Goal: Information Seeking & Learning: Learn about a topic

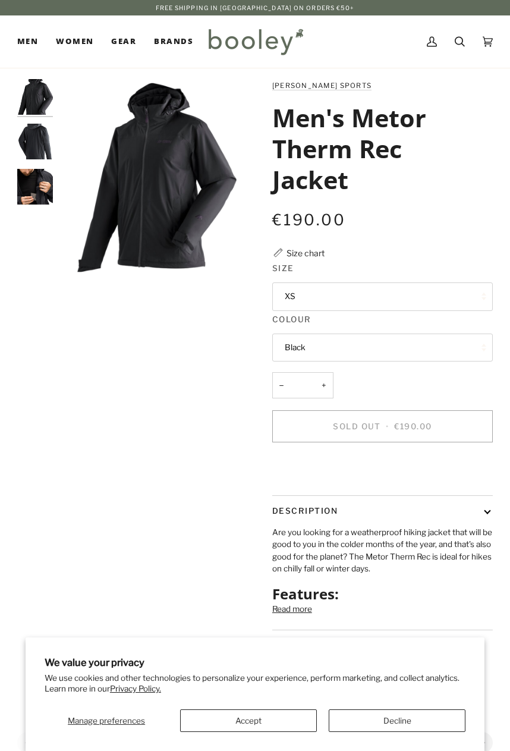
click at [309, 142] on h1 "Men's Metor Therm Rec Jacket" at bounding box center [378, 149] width 212 height 92
click at [335, 161] on h1 "Men's Metor Therm Rec Jacket" at bounding box center [378, 149] width 212 height 92
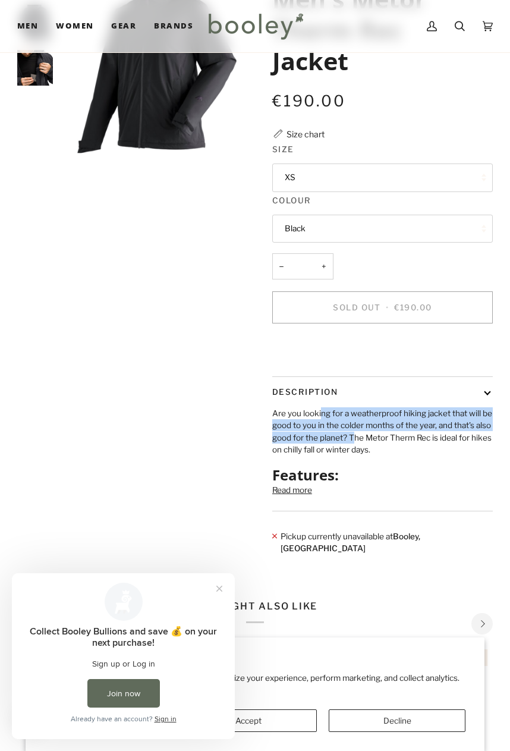
drag, startPoint x: 368, startPoint y: 437, endPoint x: 374, endPoint y: 457, distance: 20.9
click at [374, 456] on p "Are you looking for a weatherproof hiking jacket that will be good to you in th…" at bounding box center [382, 431] width 221 height 49
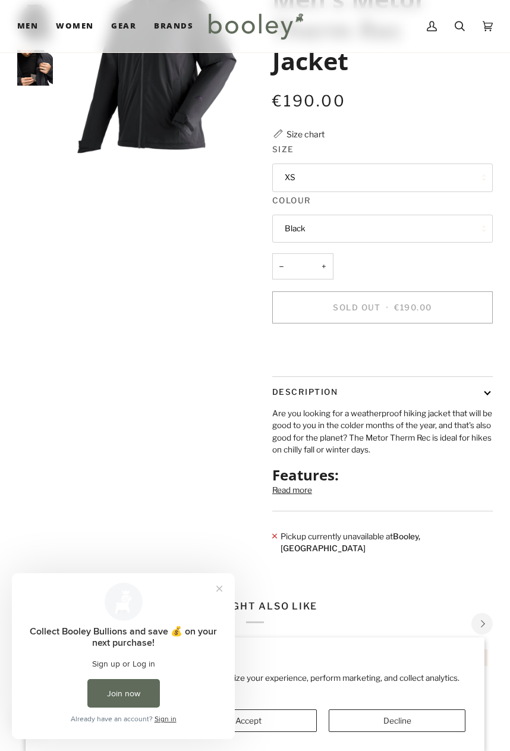
click at [303, 496] on button "Read more" at bounding box center [292, 490] width 40 height 12
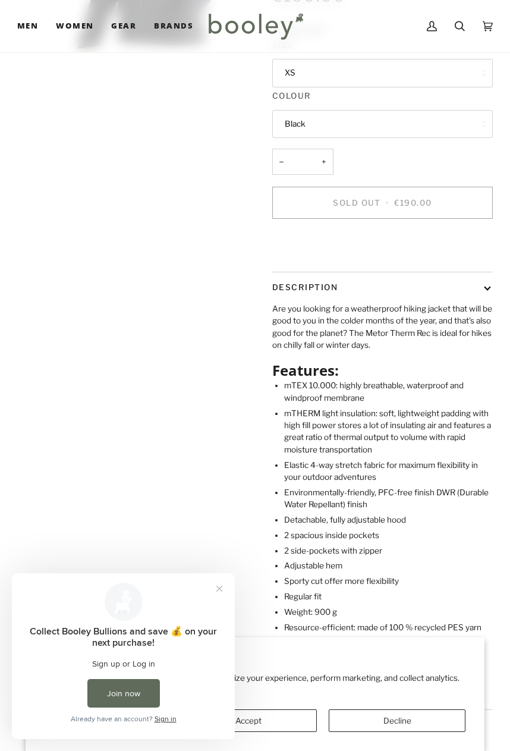
scroll to position [238, 0]
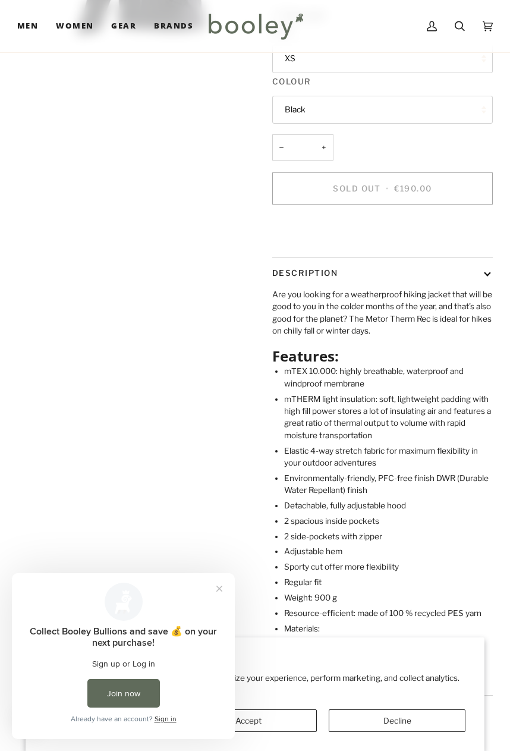
click at [302, 390] on li "mTEX 10.000: highly breathable, waterproof and windproof membrane" at bounding box center [388, 377] width 209 height 24
click at [347, 390] on li "mTEX 10.000: highly breathable, waterproof and windproof membrane" at bounding box center [388, 377] width 209 height 24
drag, startPoint x: 365, startPoint y: 392, endPoint x: 368, endPoint y: 403, distance: 11.5
click at [368, 390] on li "mTEX 10.000: highly breathable, waterproof and windproof membrane" at bounding box center [388, 377] width 209 height 24
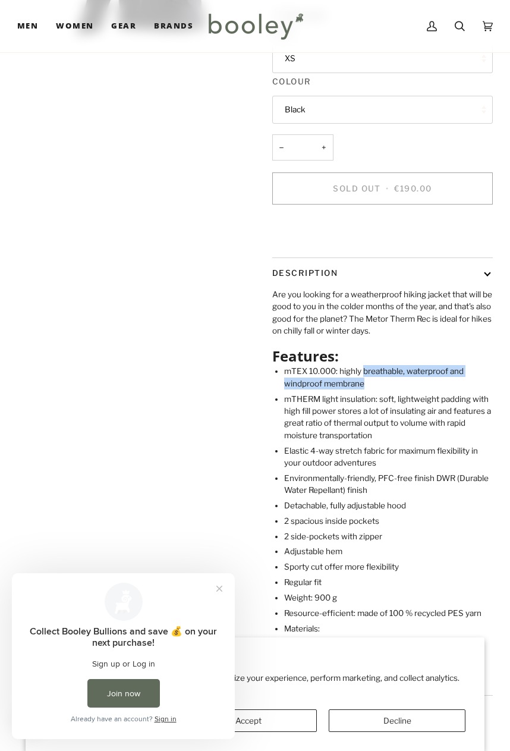
click at [368, 390] on li "mTEX 10.000: highly breathable, waterproof and windproof membrane" at bounding box center [388, 377] width 209 height 24
drag, startPoint x: 390, startPoint y: 403, endPoint x: 294, endPoint y: 397, distance: 95.4
click at [294, 390] on li "mTEX 10.000: highly breathable, waterproof and windproof membrane" at bounding box center [388, 377] width 209 height 24
click at [296, 390] on li "mTEX 10.000: highly breathable, waterproof and windproof membrane" at bounding box center [388, 377] width 209 height 24
drag, startPoint x: 382, startPoint y: 405, endPoint x: 397, endPoint y: 393, distance: 19.0
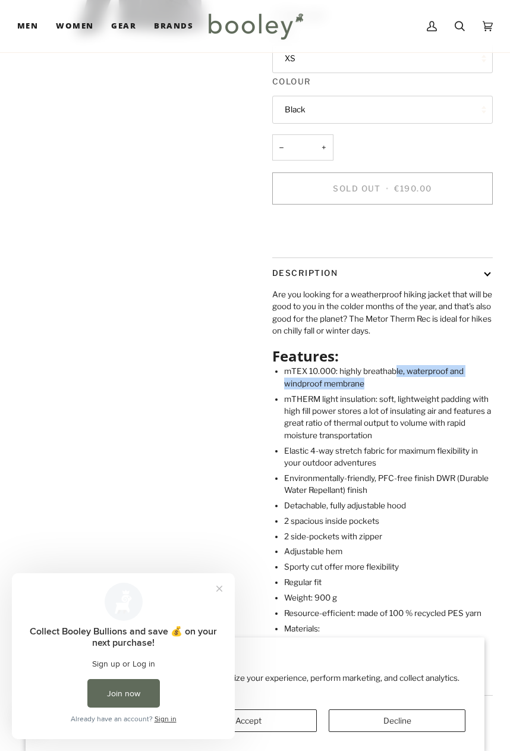
click at [397, 390] on li "mTEX 10.000: highly breathable, waterproof and windproof membrane" at bounding box center [388, 377] width 209 height 24
drag, startPoint x: 328, startPoint y: 419, endPoint x: 365, endPoint y: 418, distance: 36.3
click at [365, 418] on li "mTHERM light insulation: soft, lightweight padding with high fill power stores …" at bounding box center [388, 417] width 209 height 49
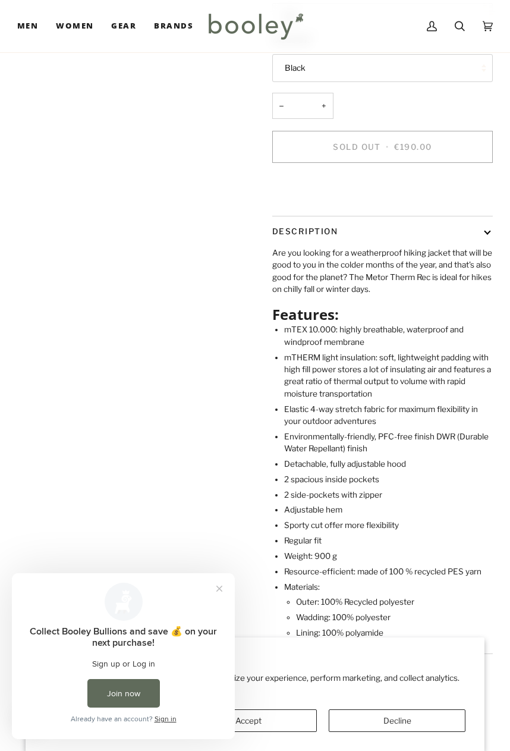
scroll to position [297, 0]
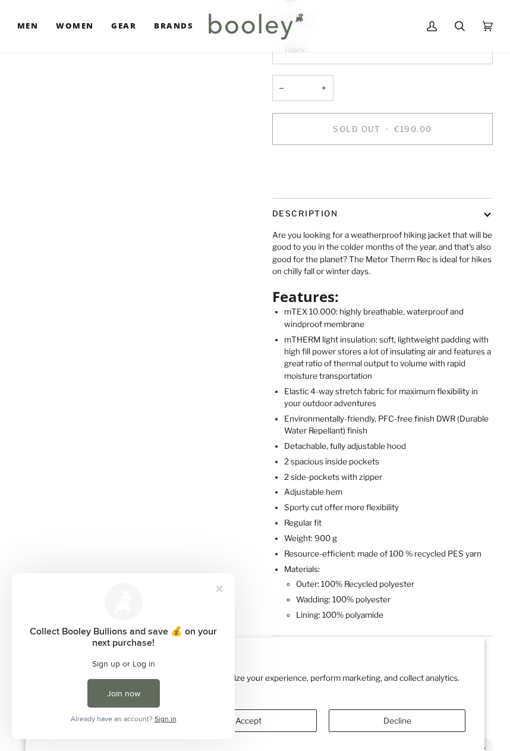
click at [360, 360] on li "mTHERM light insulation: soft, lightweight padding with high fill power stores …" at bounding box center [388, 358] width 209 height 49
click at [394, 360] on li "mTHERM light insulation: soft, lightweight padding with high fill power stores …" at bounding box center [388, 358] width 209 height 49
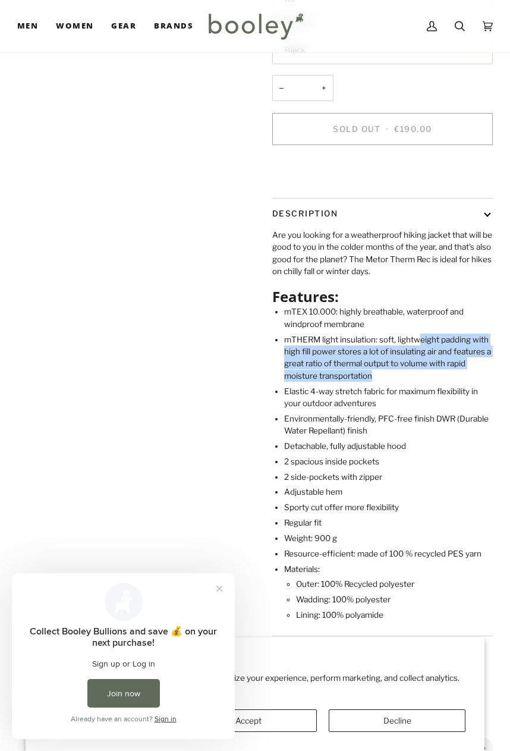
drag, startPoint x: 422, startPoint y: 360, endPoint x: 398, endPoint y: 394, distance: 41.9
click at [398, 382] on li "mTHERM light insulation: soft, lightweight padding with high fill power stores …" at bounding box center [388, 358] width 209 height 49
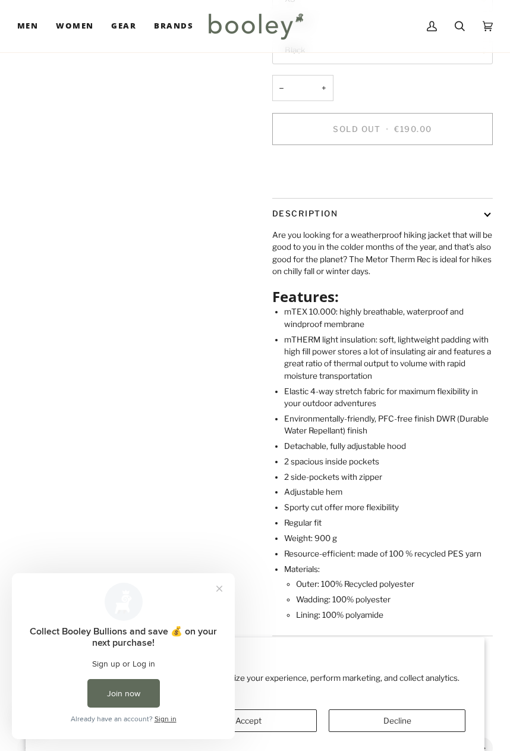
click at [367, 410] on li "Elastic 4-way stretch fabric for maximum flexibility in your outdoor adventures" at bounding box center [388, 397] width 209 height 24
click at [390, 410] on li "Elastic 4-way stretch fabric for maximum flexibility in your outdoor adventures" at bounding box center [388, 397] width 209 height 24
drag, startPoint x: 302, startPoint y: 421, endPoint x: 299, endPoint y: 411, distance: 10.4
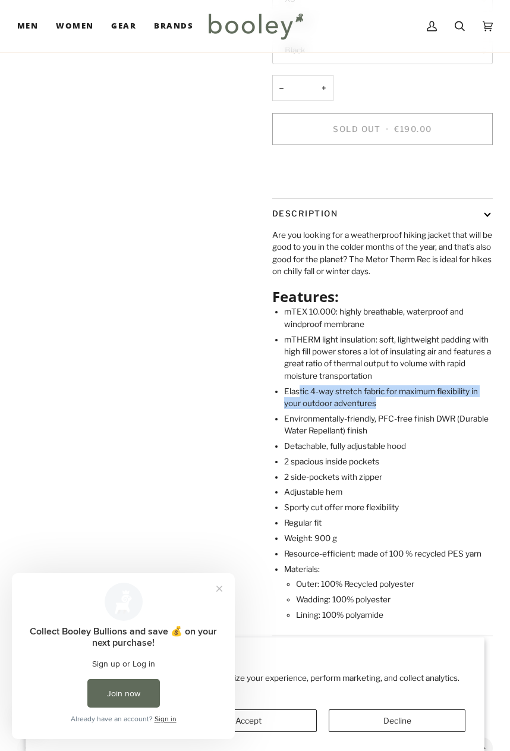
click at [299, 410] on li "Elastic 4-way stretch fabric for maximum flexibility in your outdoor adventures" at bounding box center [388, 397] width 209 height 24
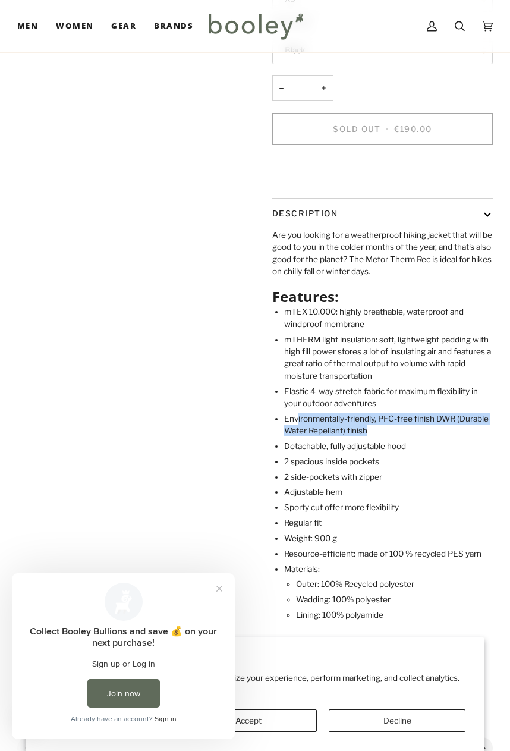
drag, startPoint x: 299, startPoint y: 437, endPoint x: 379, endPoint y: 452, distance: 81.8
click at [379, 437] on li "Environmentally-friendly, PFC-free finish DWR (Durable Water Repellant) finish" at bounding box center [388, 425] width 209 height 24
click at [360, 452] on li "Detachable, fully adjustable hood" at bounding box center [388, 446] width 209 height 12
click at [315, 467] on li "2 spacious inside pockets" at bounding box center [388, 462] width 209 height 12
click at [308, 467] on li "2 spacious inside pockets" at bounding box center [388, 462] width 209 height 12
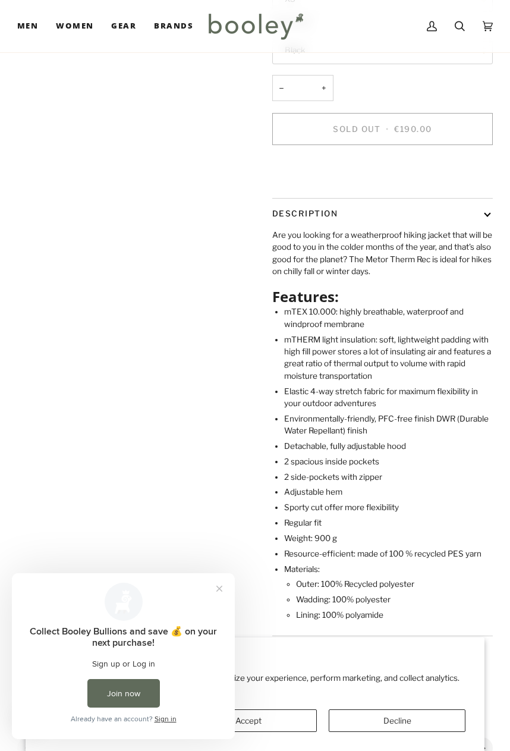
click at [309, 483] on li "2 side-pockets with zipper" at bounding box center [388, 477] width 209 height 12
click at [310, 498] on li "Adjustable hem" at bounding box center [388, 492] width 209 height 12
click at [324, 498] on li "Adjustable hem" at bounding box center [388, 492] width 209 height 12
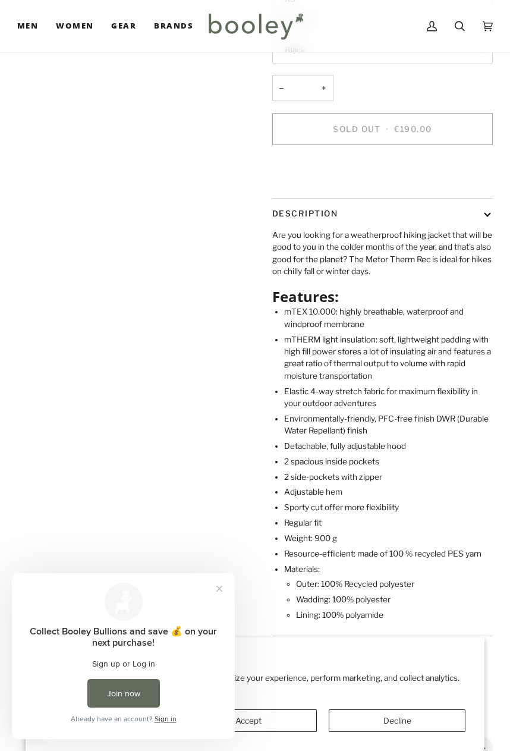
click at [308, 513] on li "Sporty cut offer more flexibility" at bounding box center [388, 507] width 209 height 12
click at [303, 529] on li "Regular fit" at bounding box center [388, 523] width 209 height 12
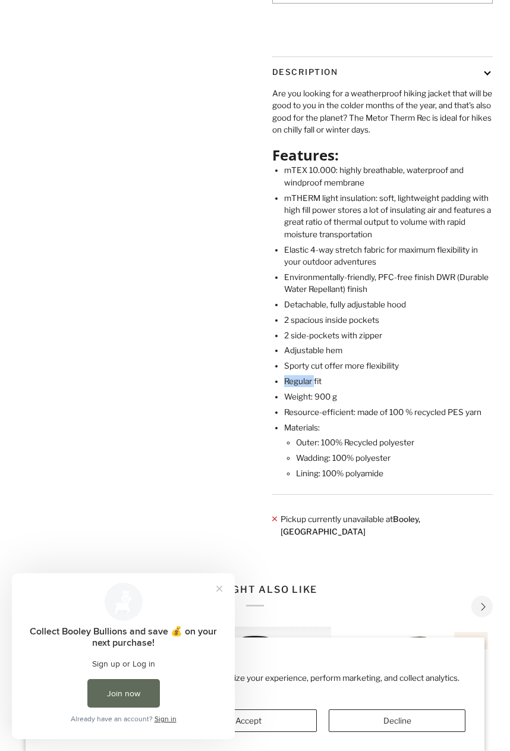
scroll to position [0, 0]
